Goal: Transaction & Acquisition: Purchase product/service

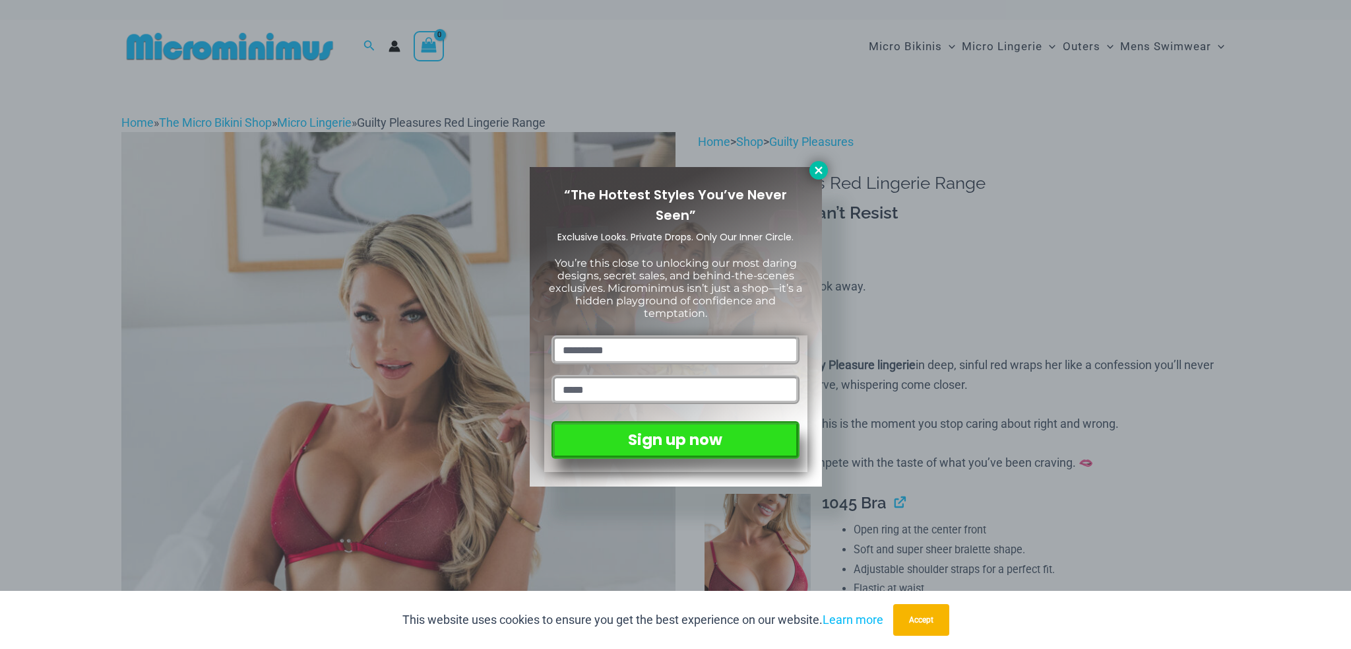
click at [823, 164] on icon at bounding box center [819, 170] width 12 height 12
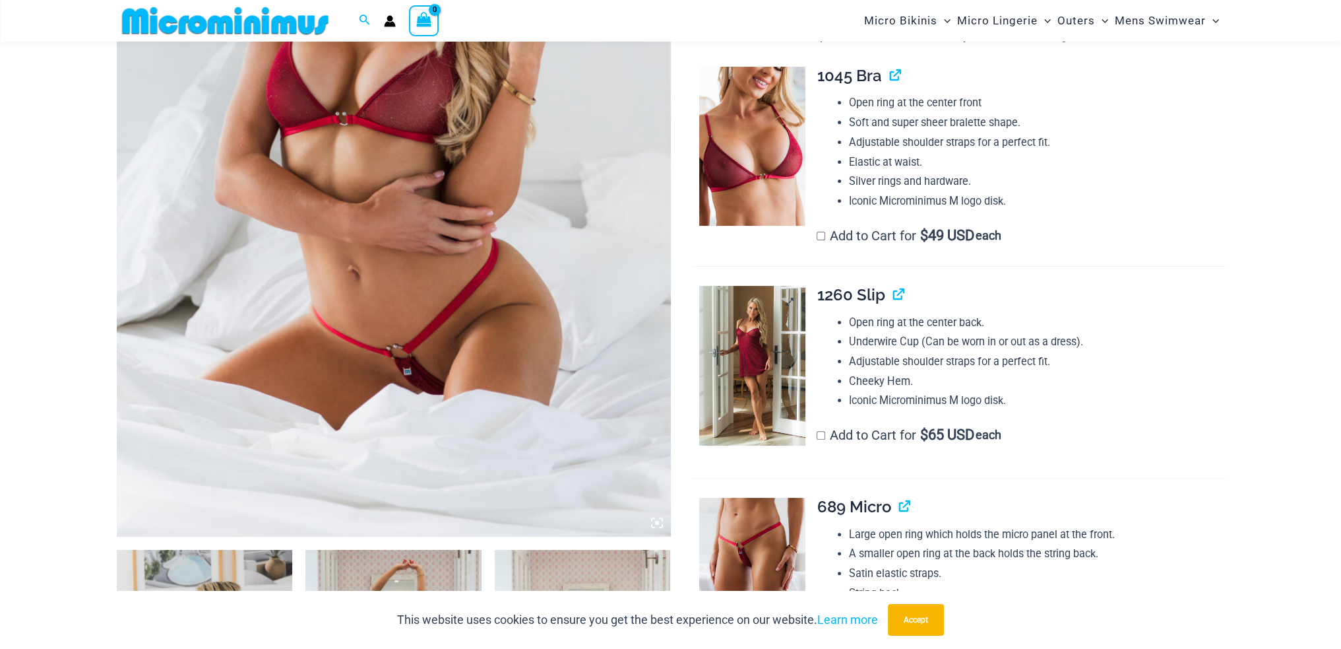
scroll to position [649, 0]
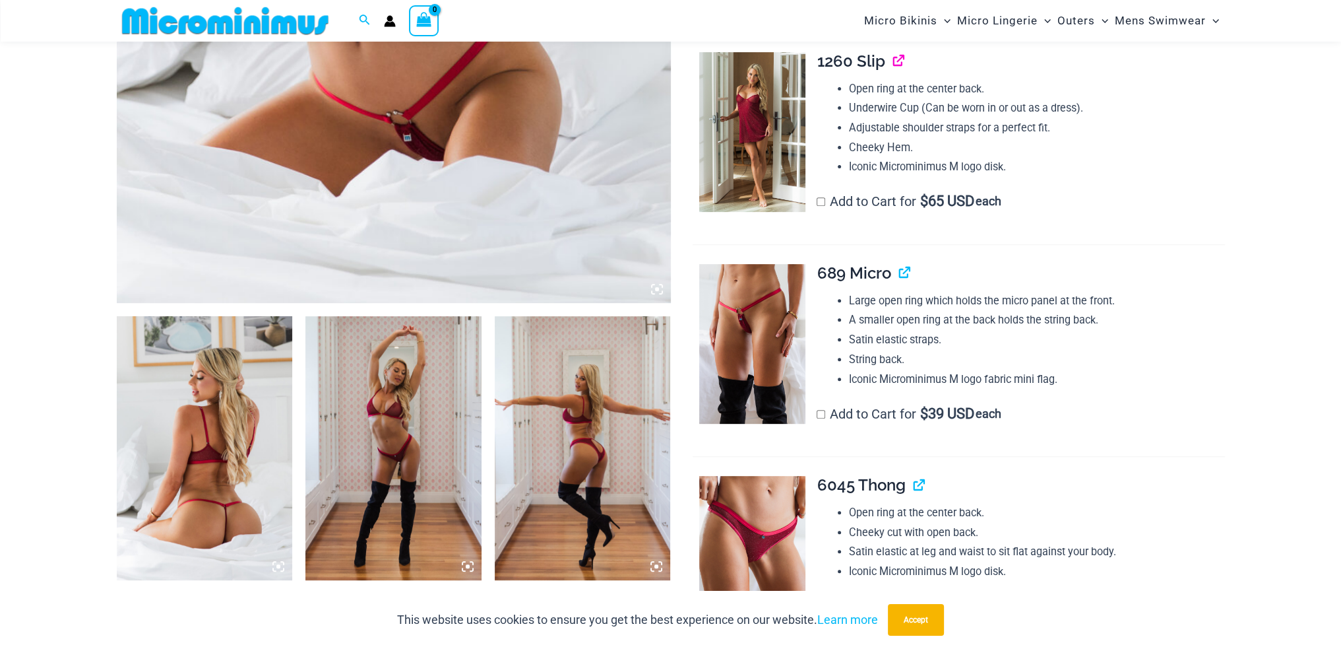
click at [893, 55] on link "View product" at bounding box center [893, 60] width 0 height 19
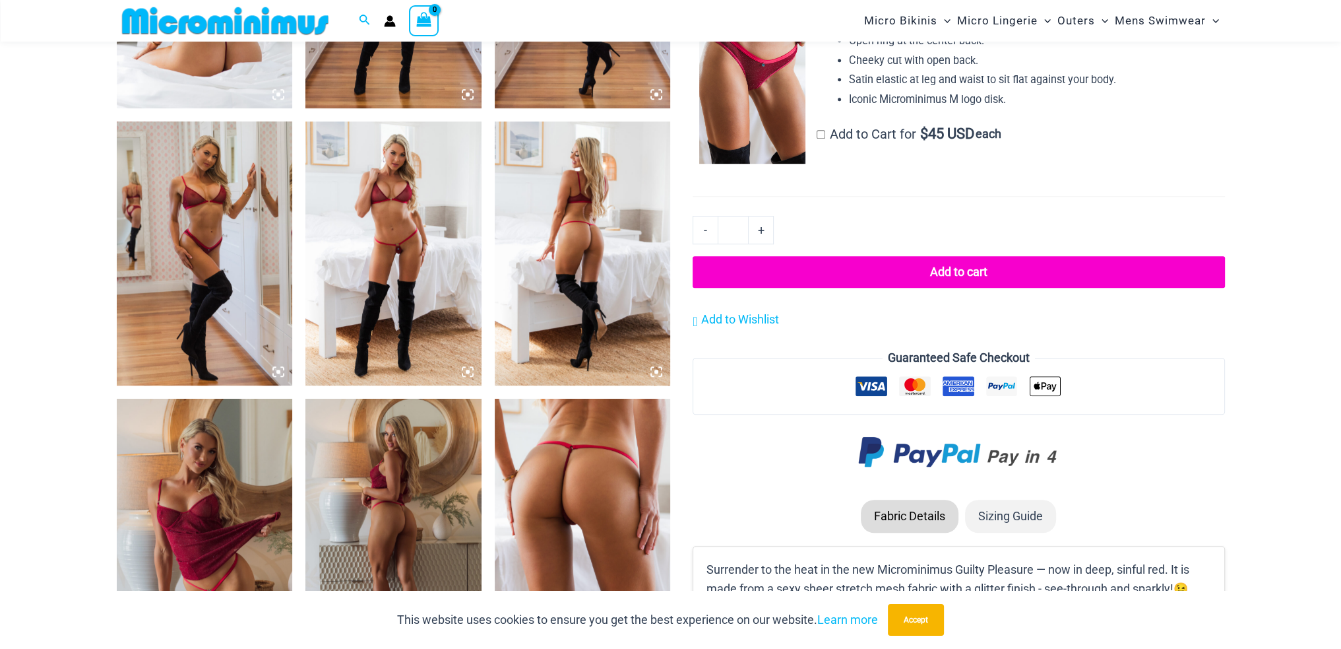
scroll to position [1374, 0]
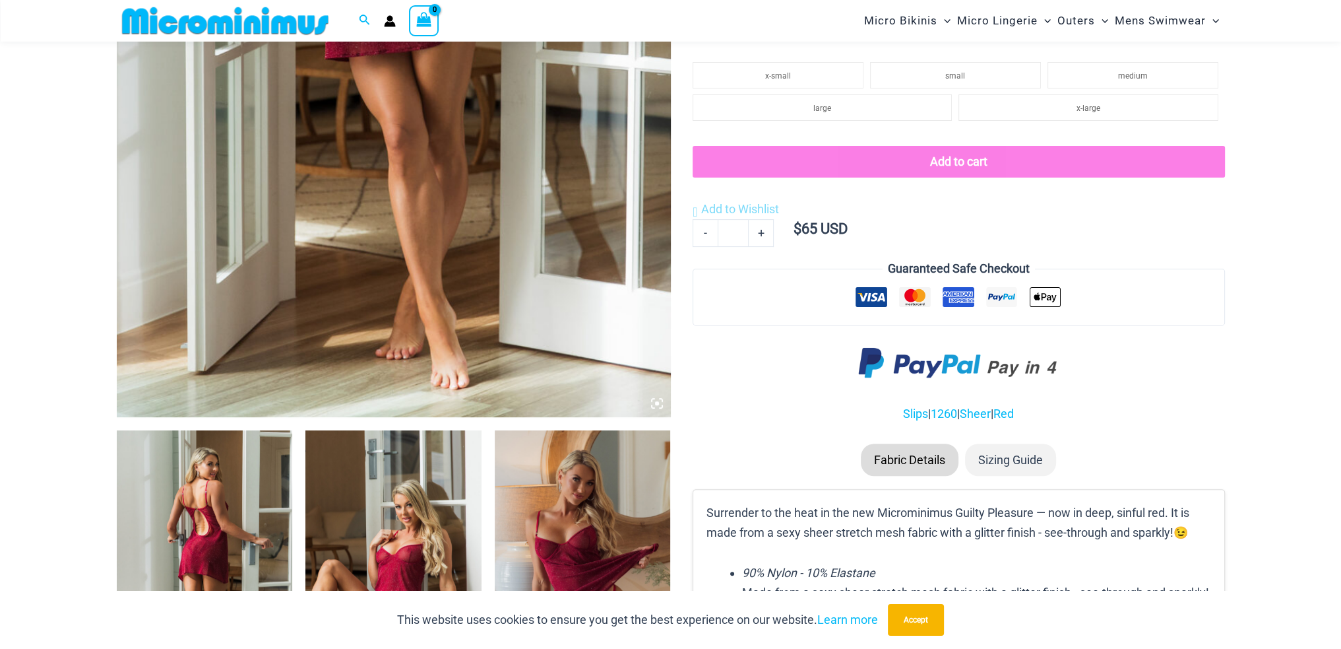
scroll to position [649, 0]
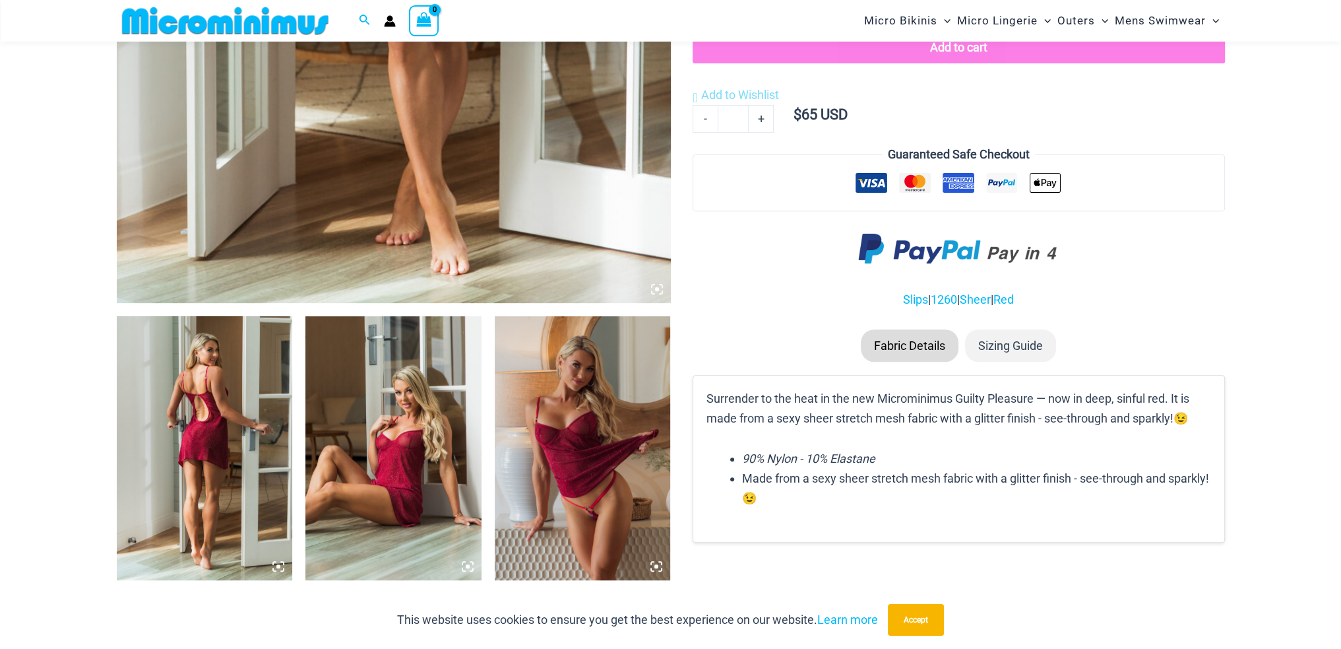
click at [197, 381] on img at bounding box center [205, 448] width 176 height 264
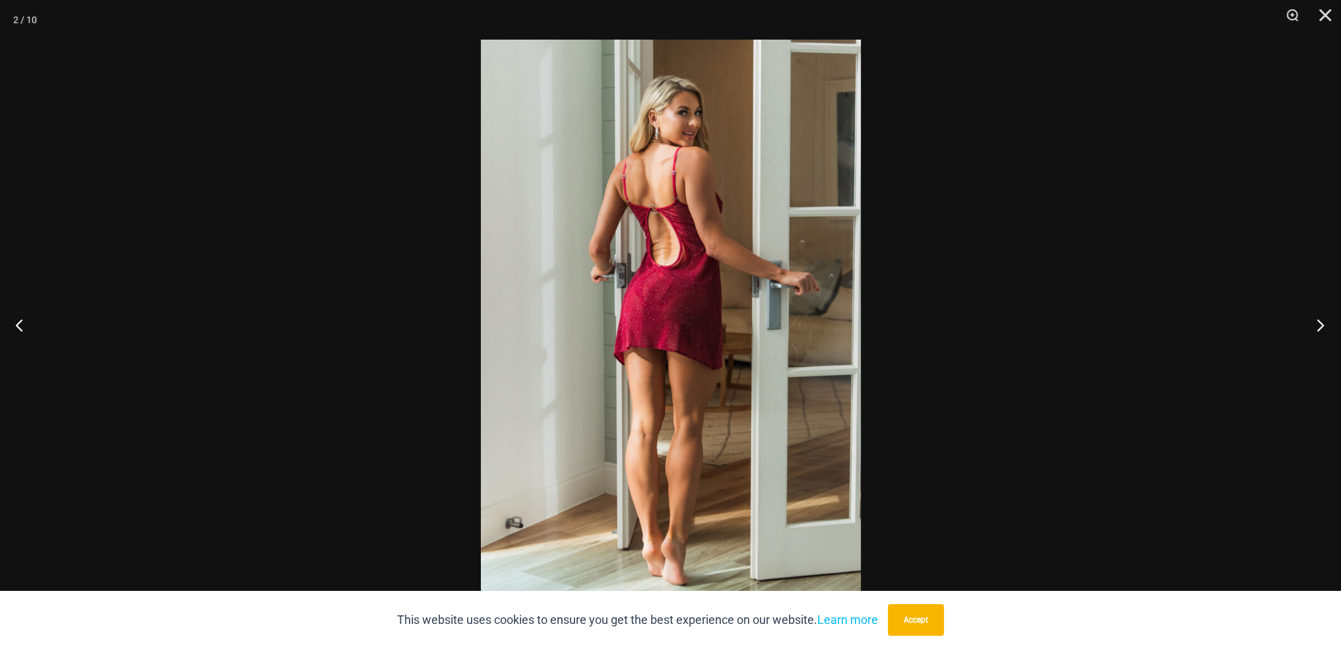
click at [1319, 323] on button "Next" at bounding box center [1316, 325] width 49 height 66
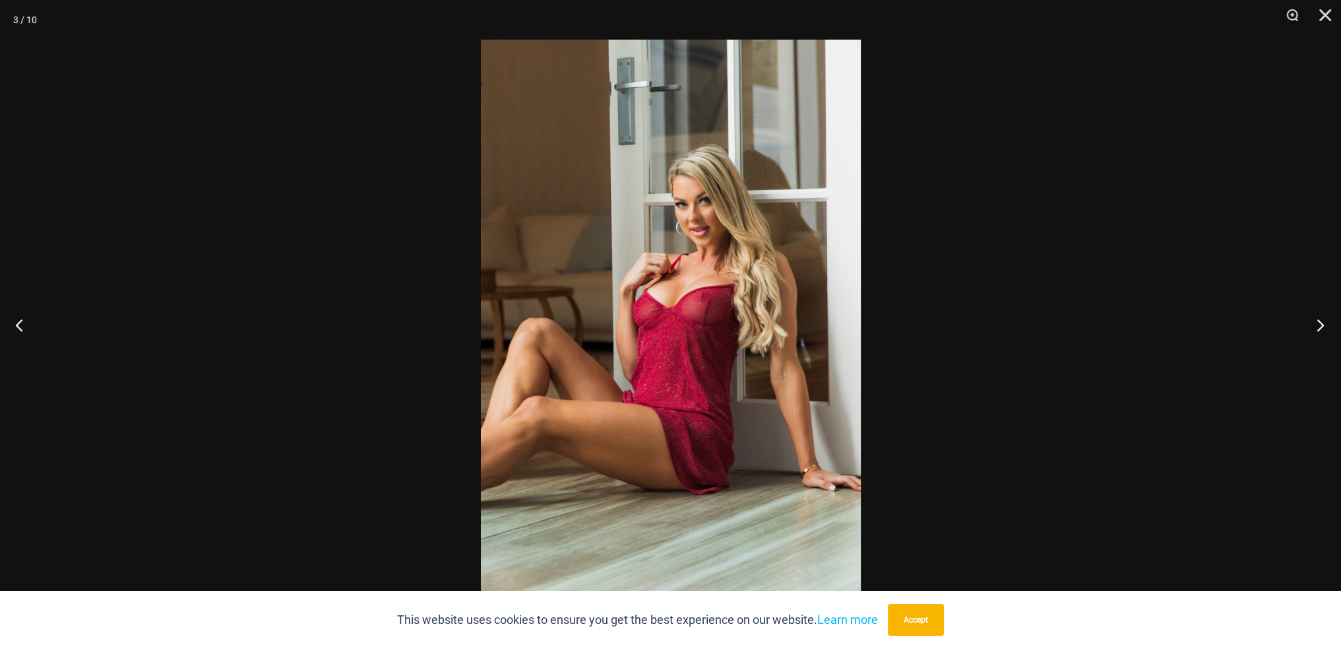
click at [1319, 323] on button "Next" at bounding box center [1316, 325] width 49 height 66
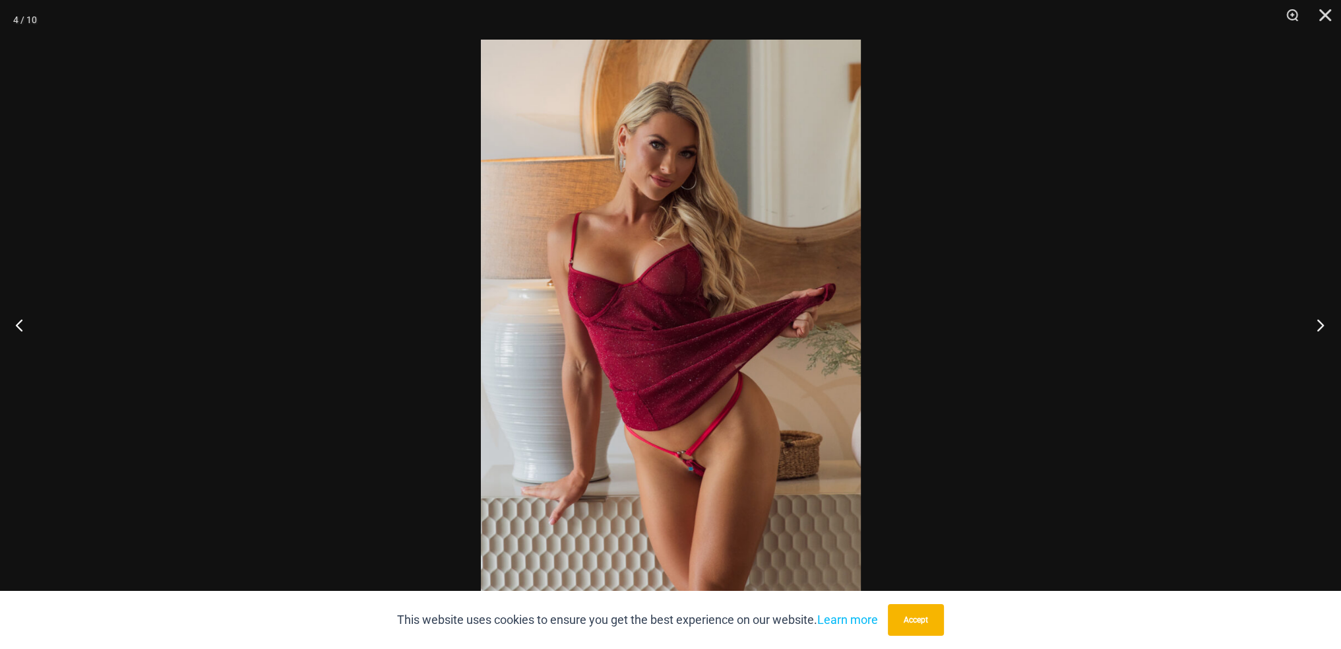
click at [1319, 323] on button "Next" at bounding box center [1316, 325] width 49 height 66
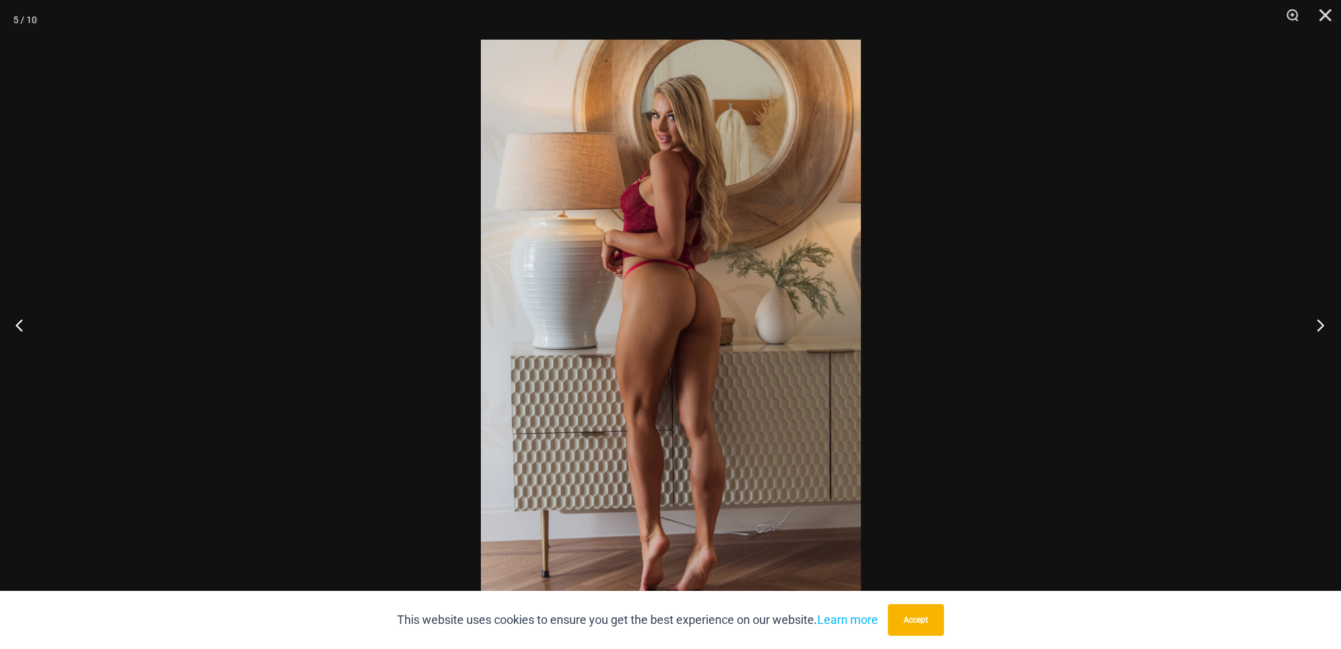
click at [1319, 323] on button "Next" at bounding box center [1316, 325] width 49 height 66
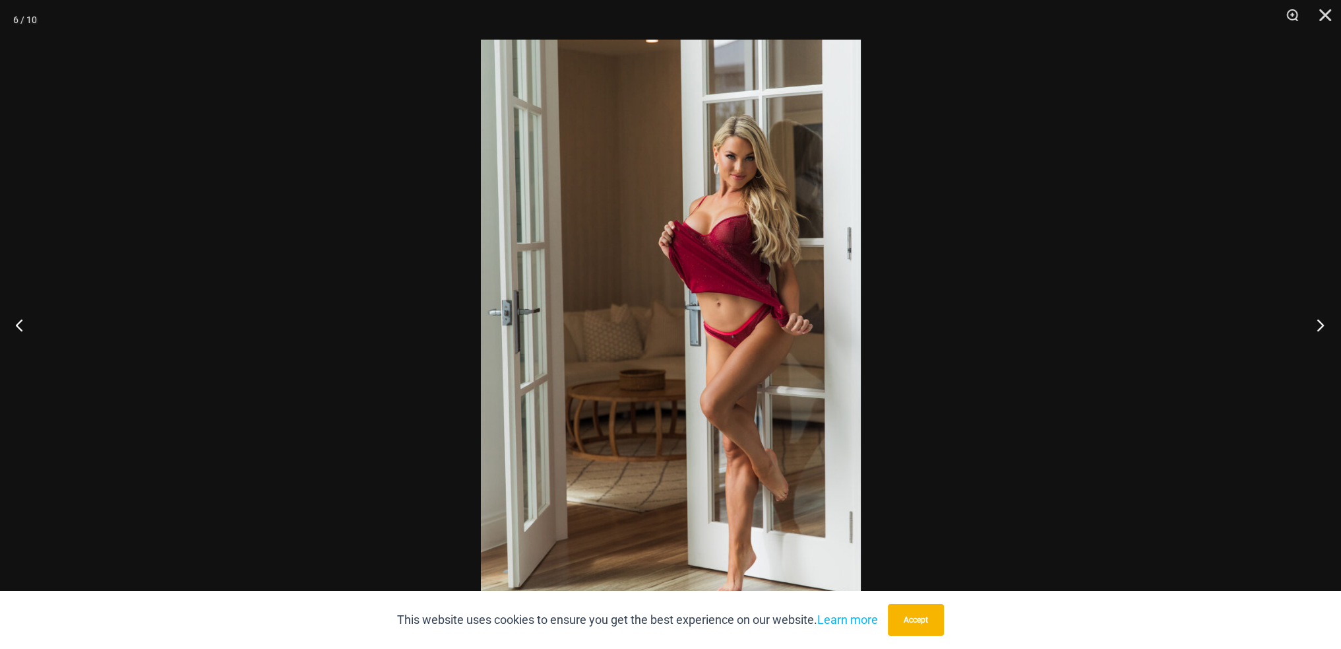
click at [1319, 323] on button "Next" at bounding box center [1316, 325] width 49 height 66
